Goal: Information Seeking & Learning: Learn about a topic

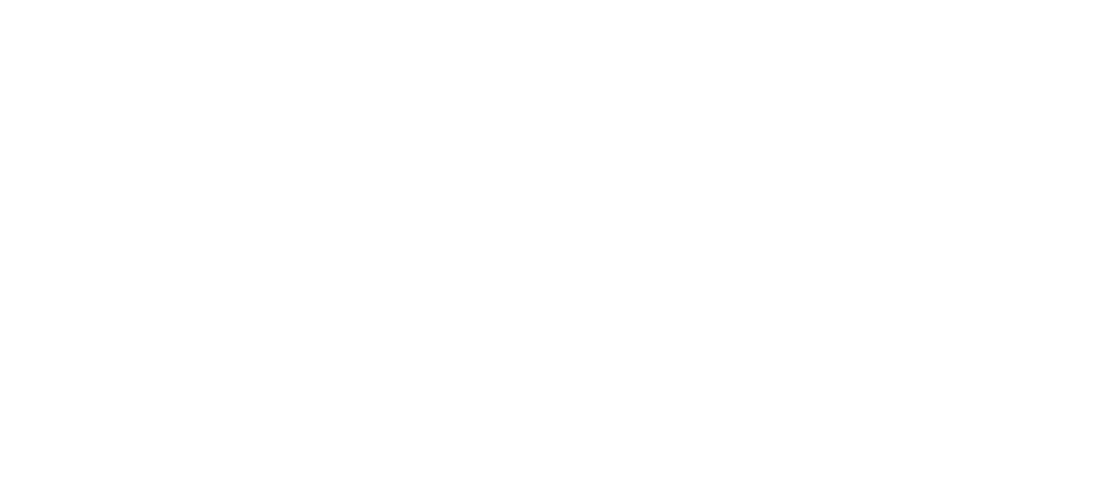
scroll to position [9882, 0]
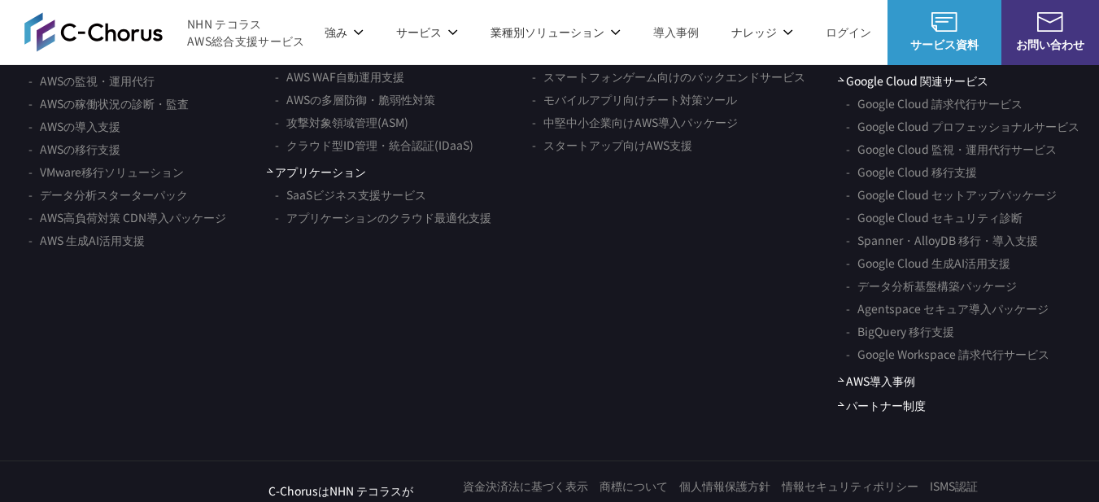
scroll to position [9882, 0]
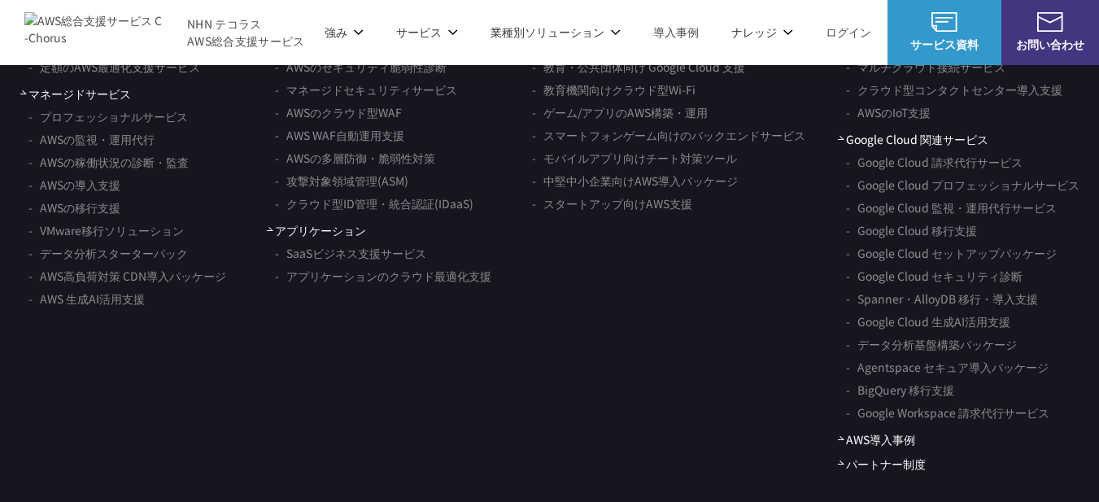
scroll to position [9882, 0]
